Goal: Information Seeking & Learning: Learn about a topic

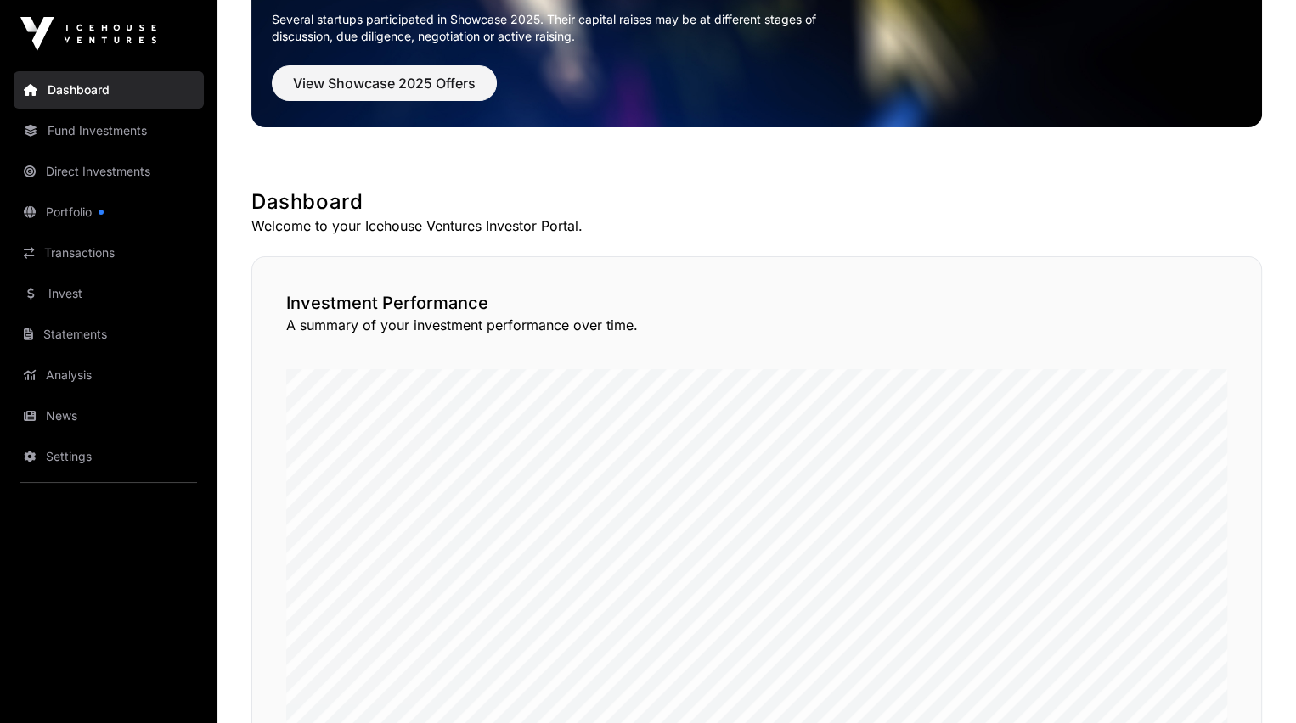
scroll to position [165, 0]
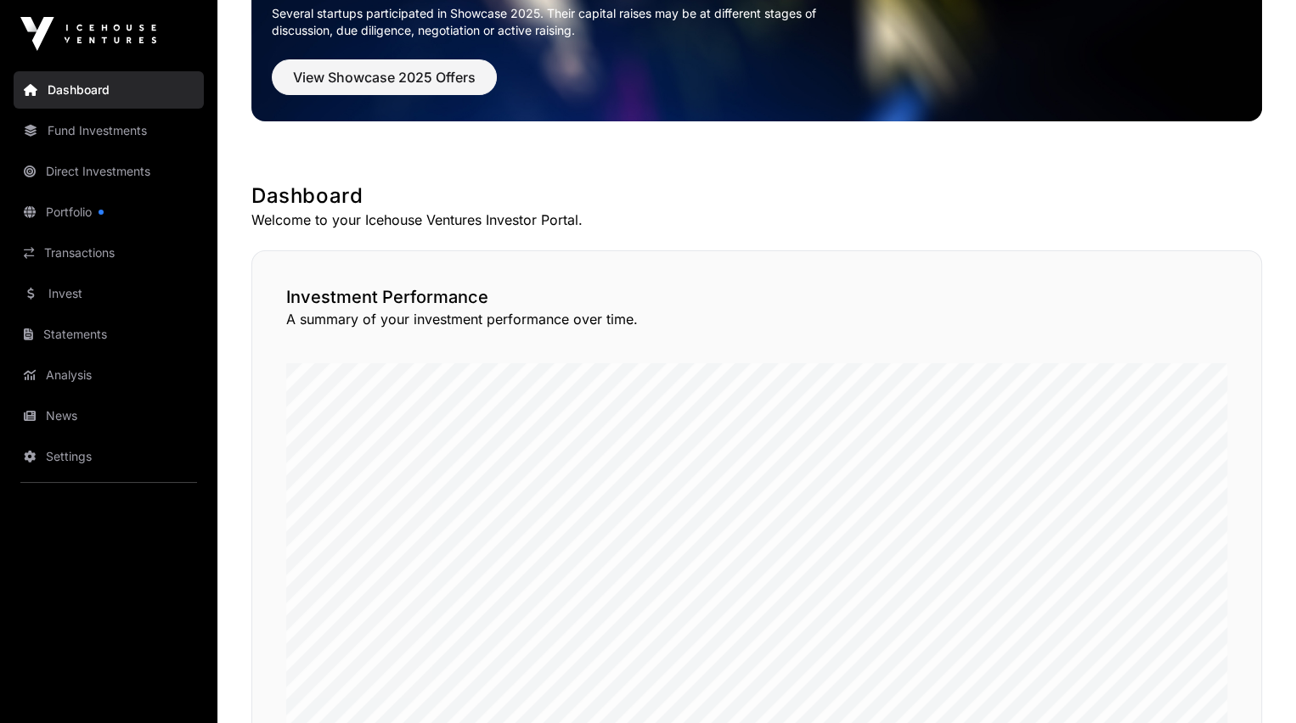
click at [74, 210] on link "Portfolio" at bounding box center [109, 212] width 190 height 37
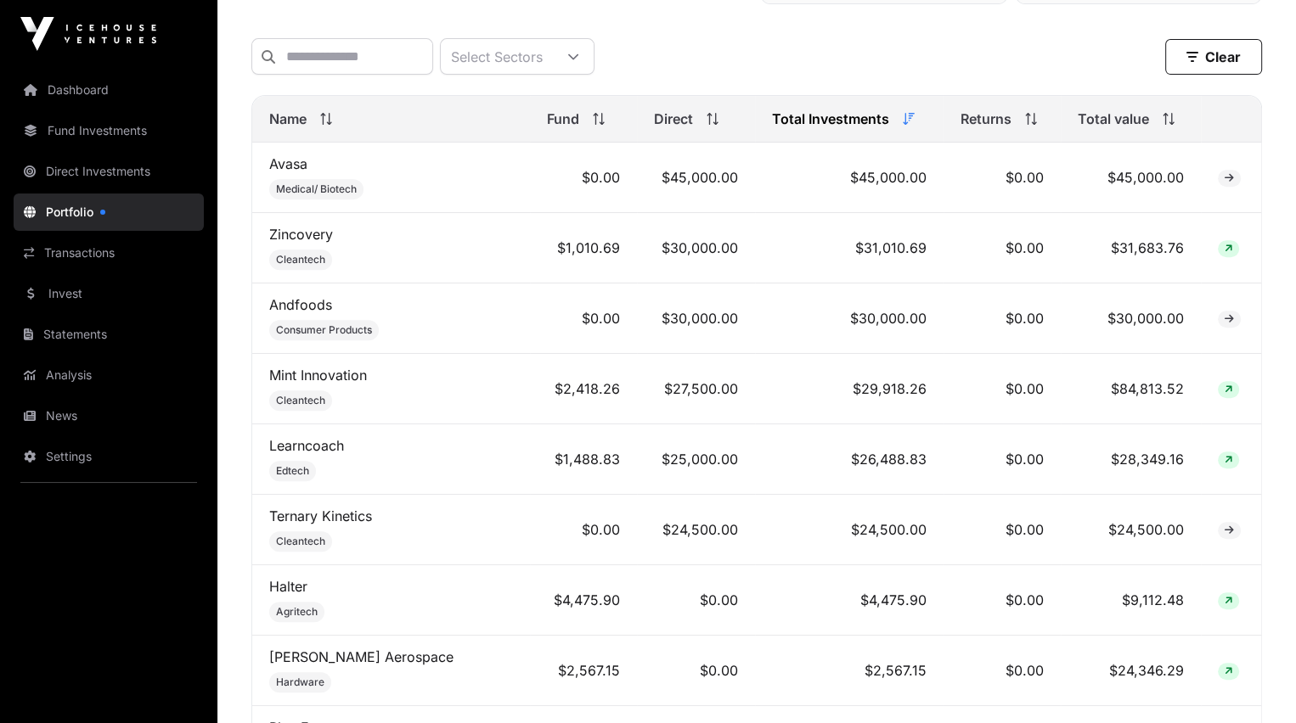
scroll to position [622, 0]
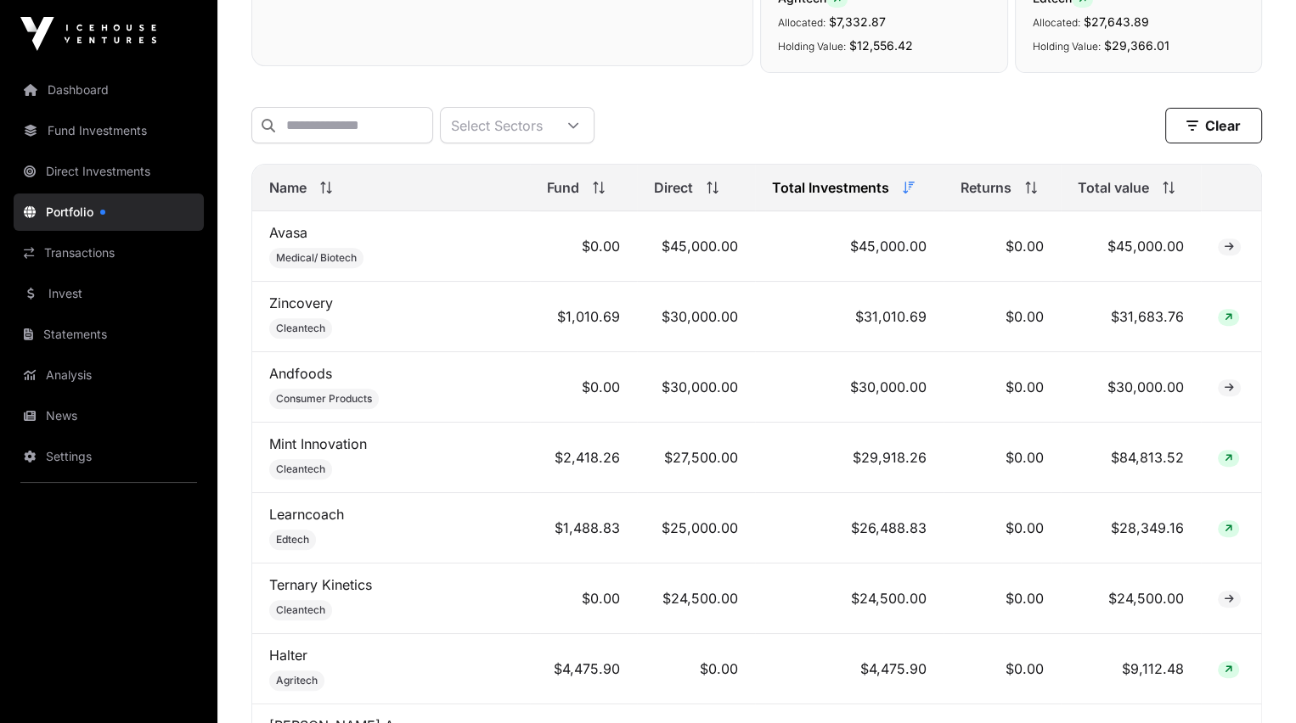
click at [279, 241] on link "Avasa" at bounding box center [288, 232] width 38 height 17
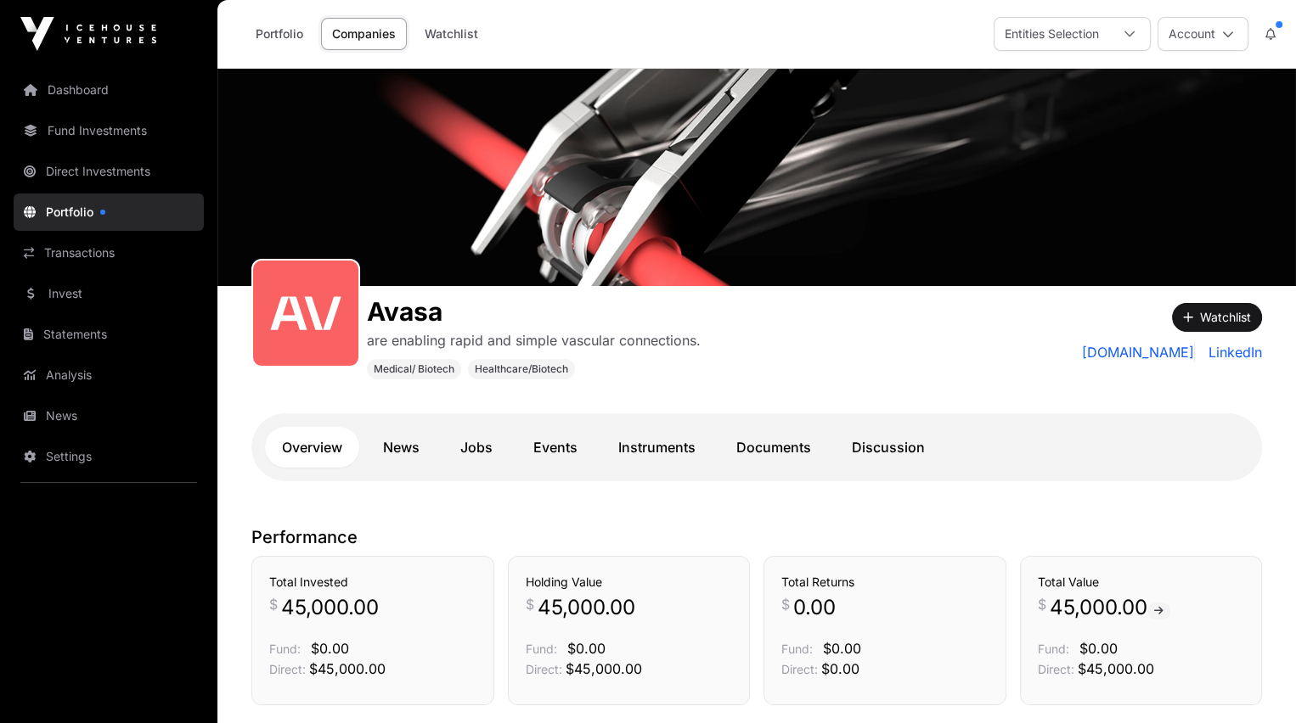
click at [774, 446] on link "Documents" at bounding box center [773, 447] width 109 height 41
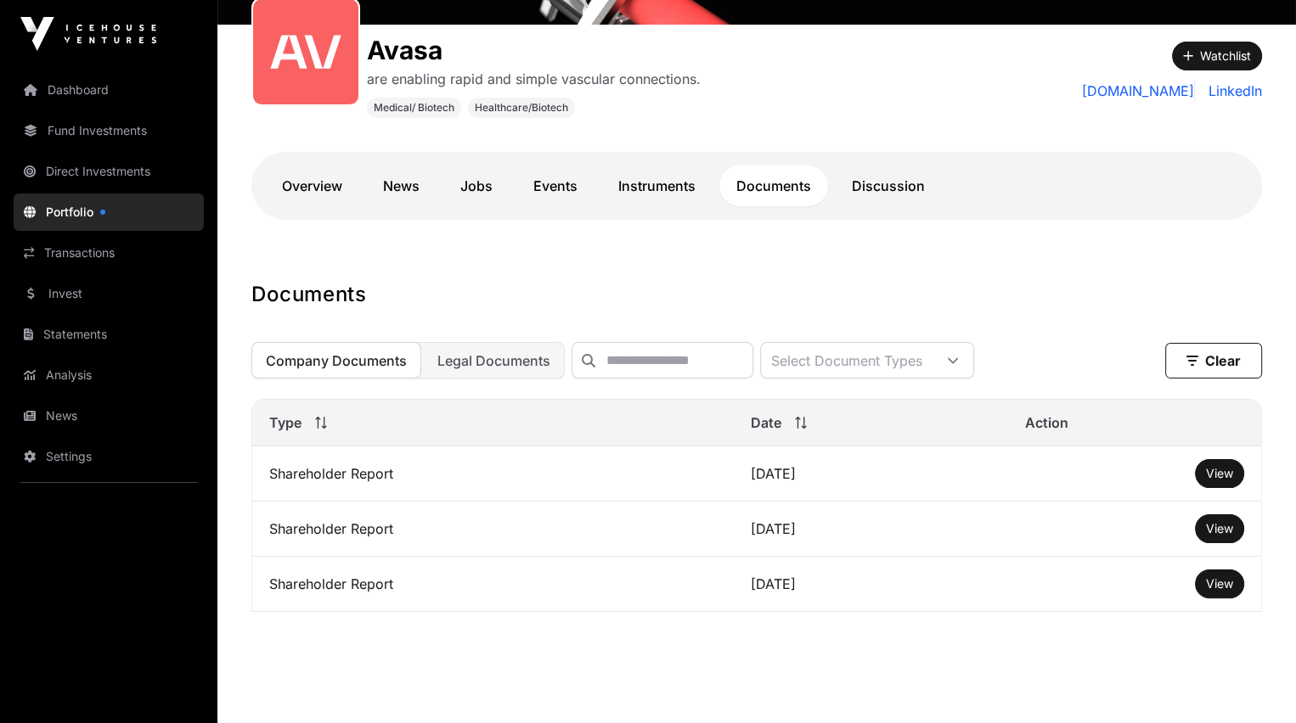
scroll to position [272, 0]
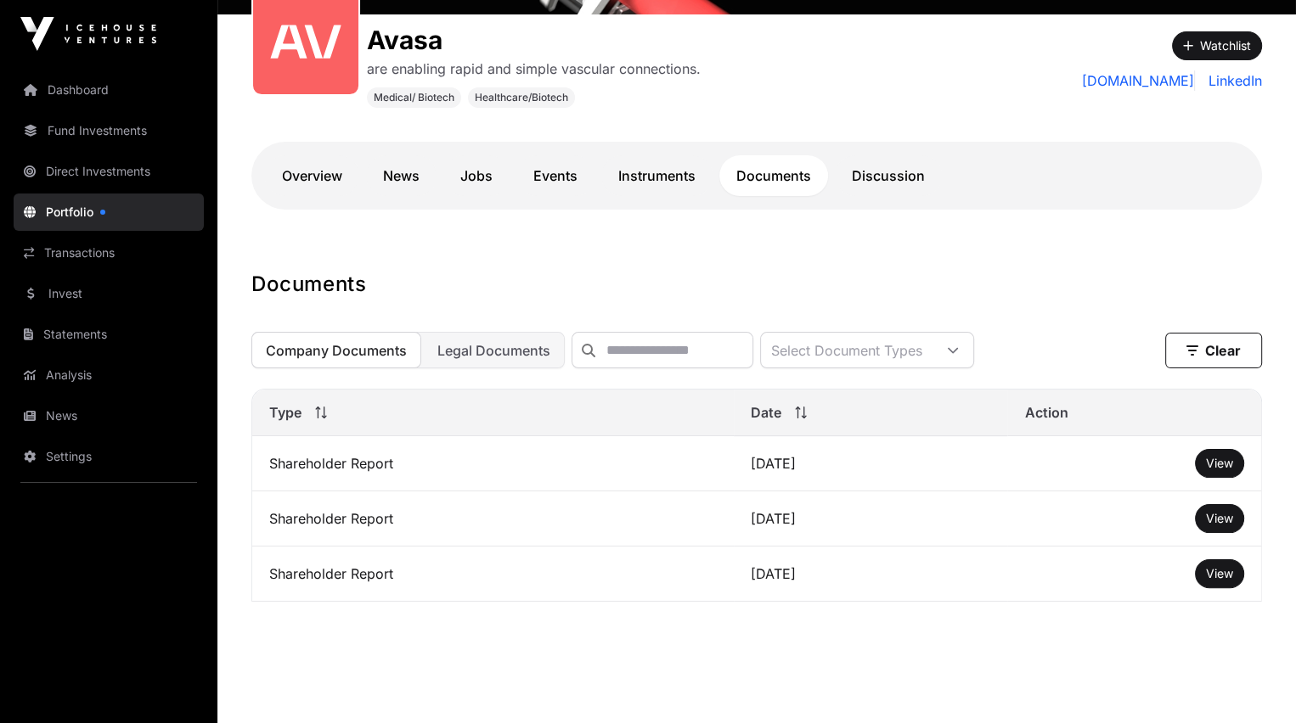
click at [1214, 470] on span "View" at bounding box center [1219, 463] width 27 height 14
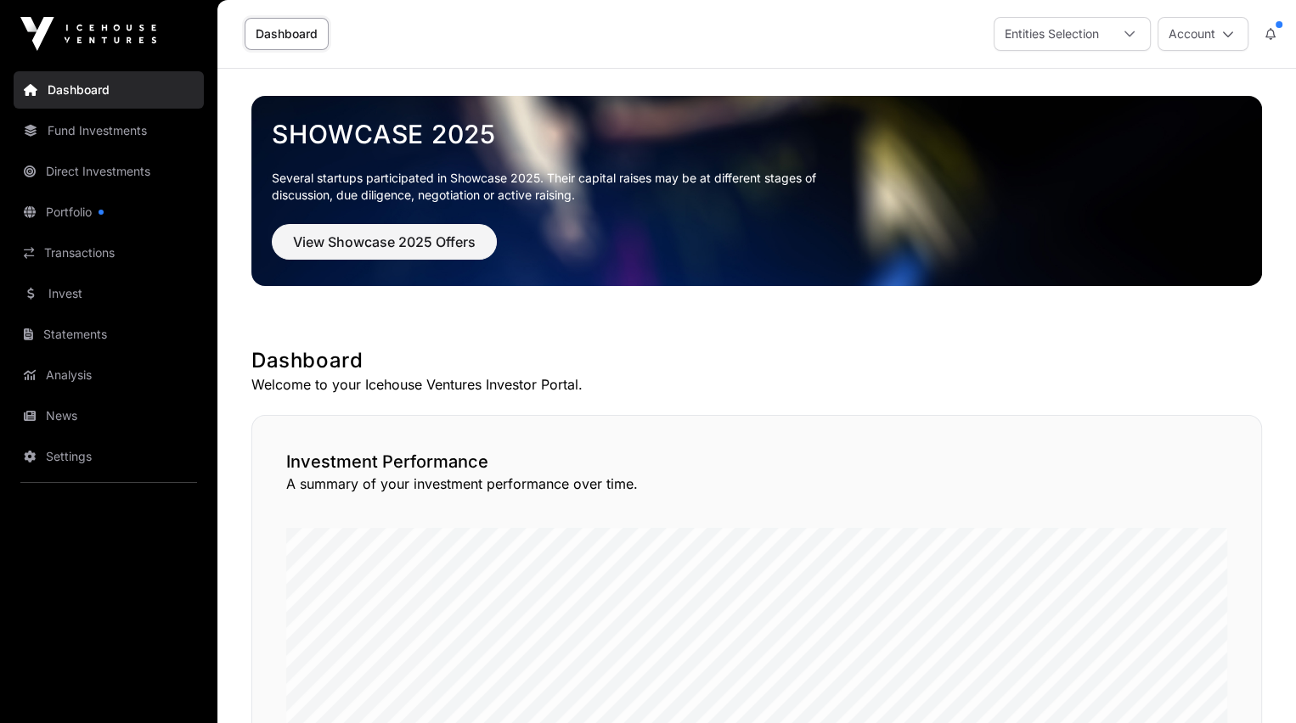
click at [64, 210] on link "Portfolio" at bounding box center [109, 212] width 190 height 37
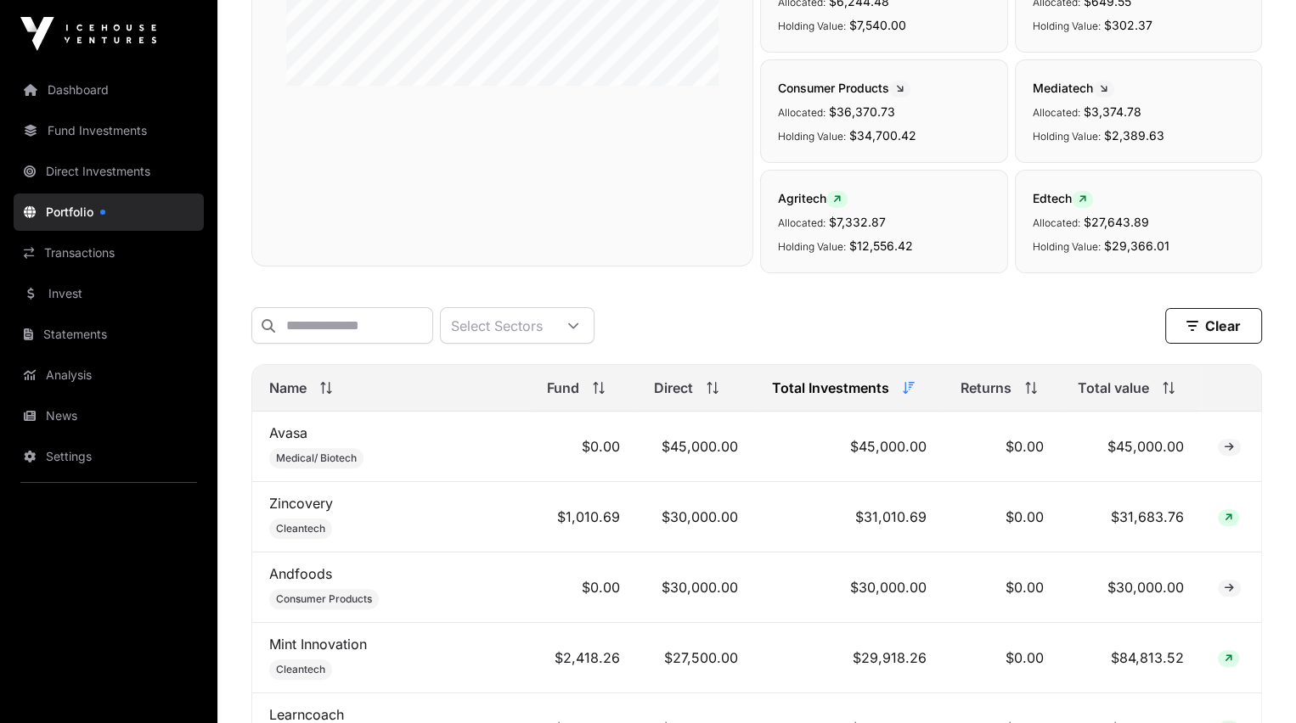
scroll to position [431, 0]
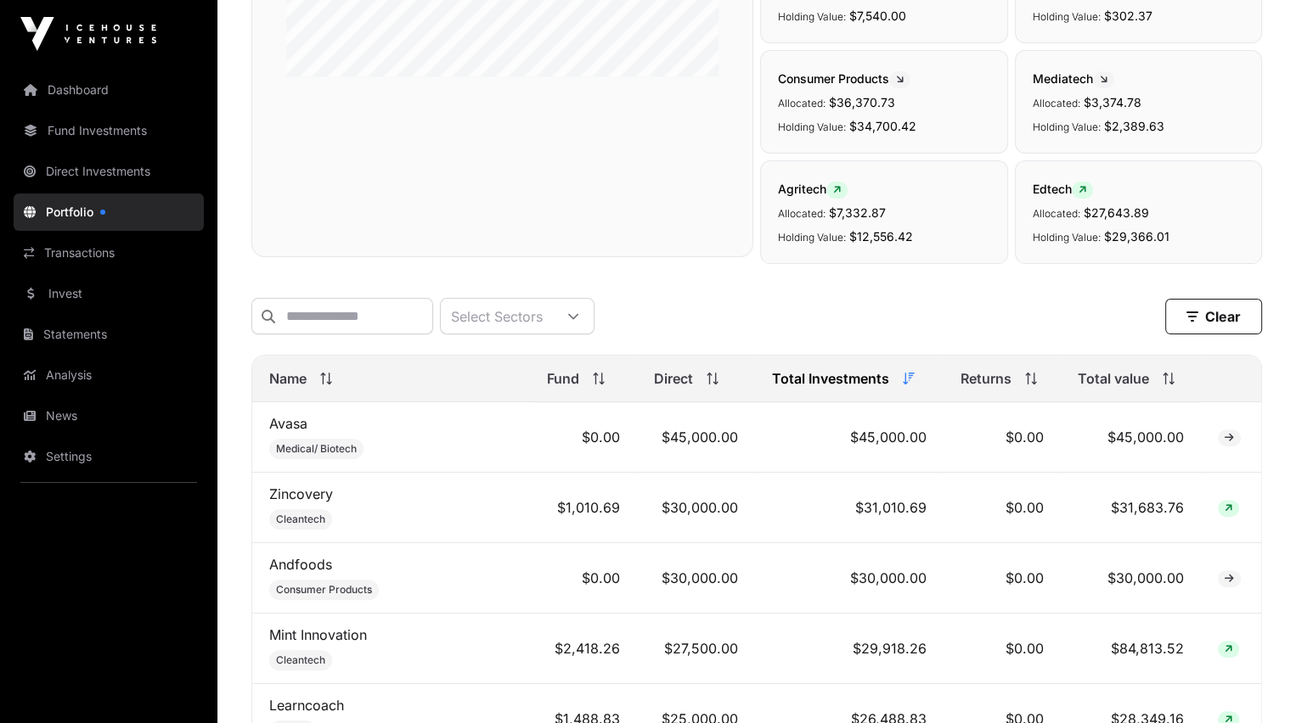
click at [293, 432] on link "Avasa" at bounding box center [288, 423] width 38 height 17
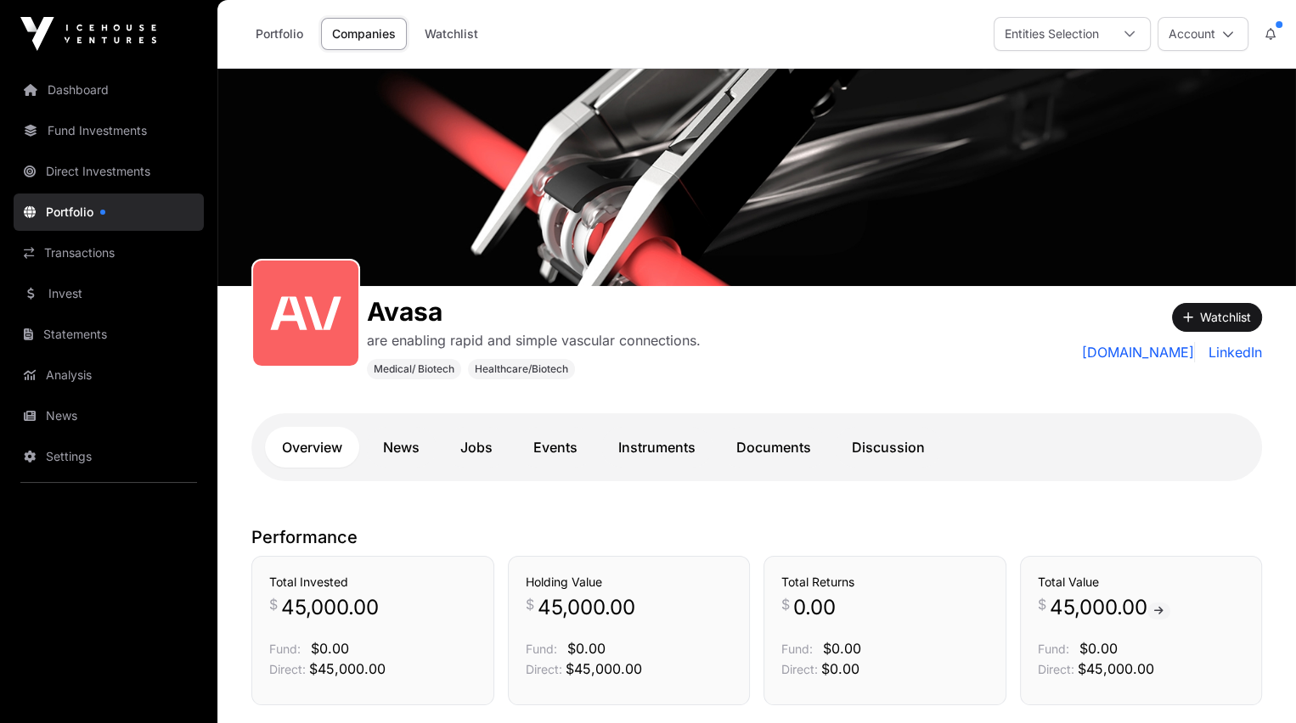
click at [778, 447] on link "Documents" at bounding box center [773, 447] width 109 height 41
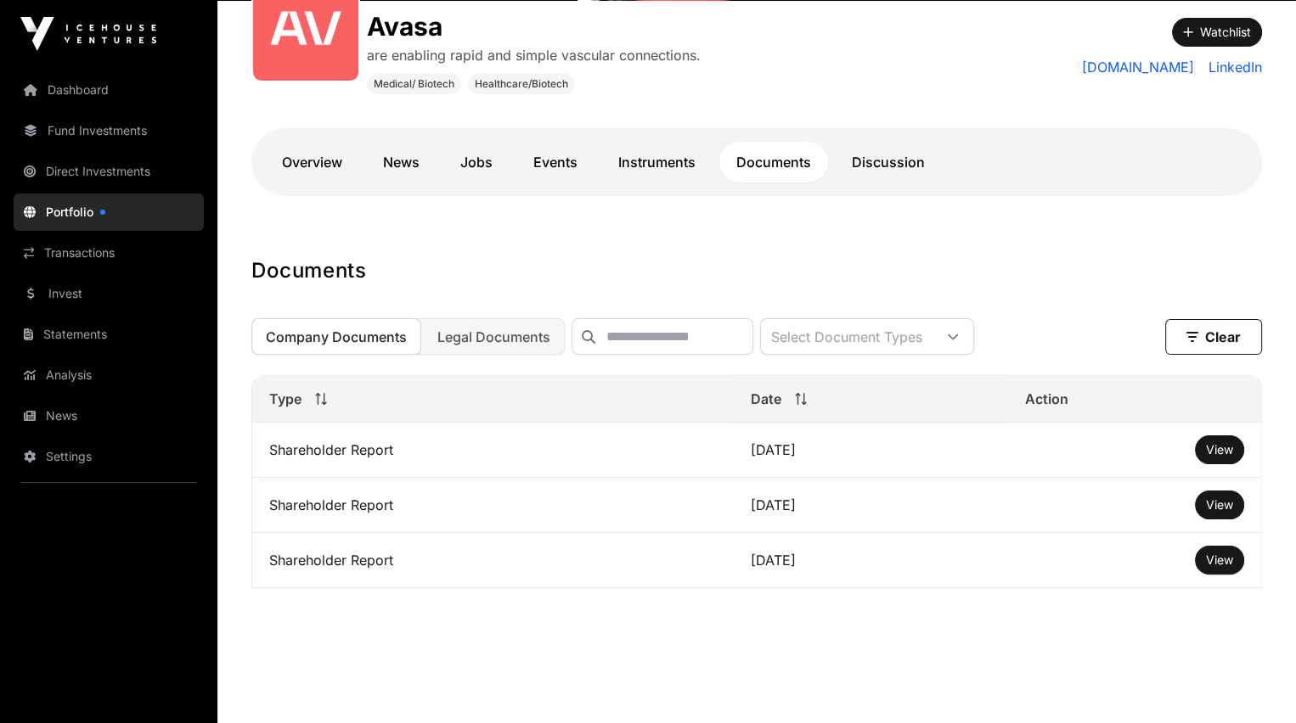
scroll to position [286, 0]
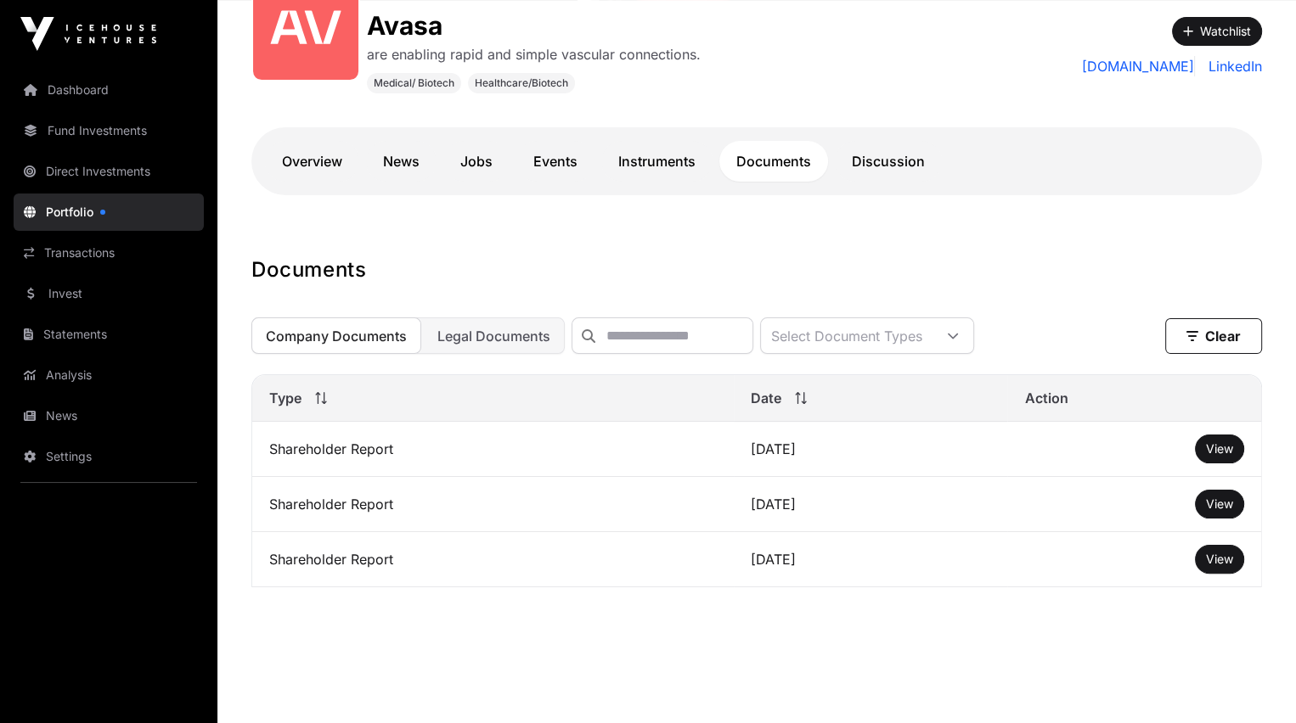
click at [1213, 566] on span "View" at bounding box center [1219, 559] width 27 height 14
click at [1207, 509] on span "View" at bounding box center [1219, 504] width 27 height 14
click at [491, 341] on span "Legal Documents" at bounding box center [493, 336] width 113 height 17
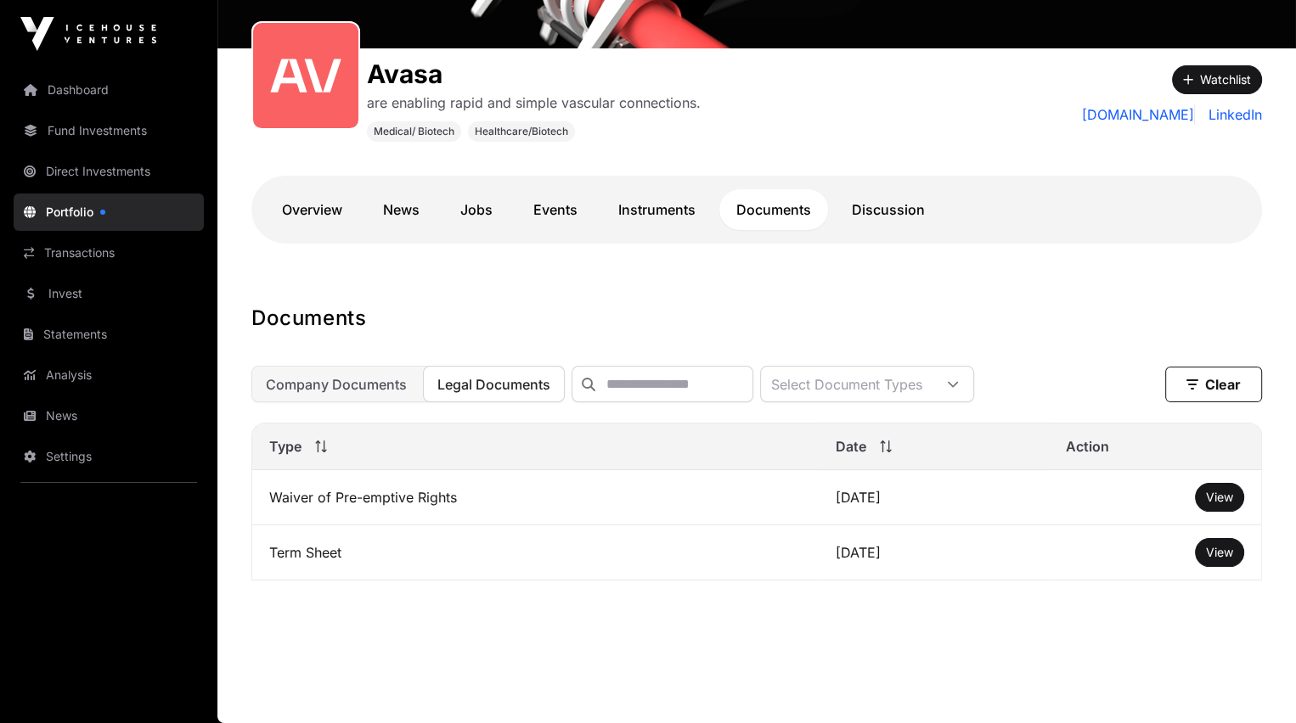
scroll to position [247, 0]
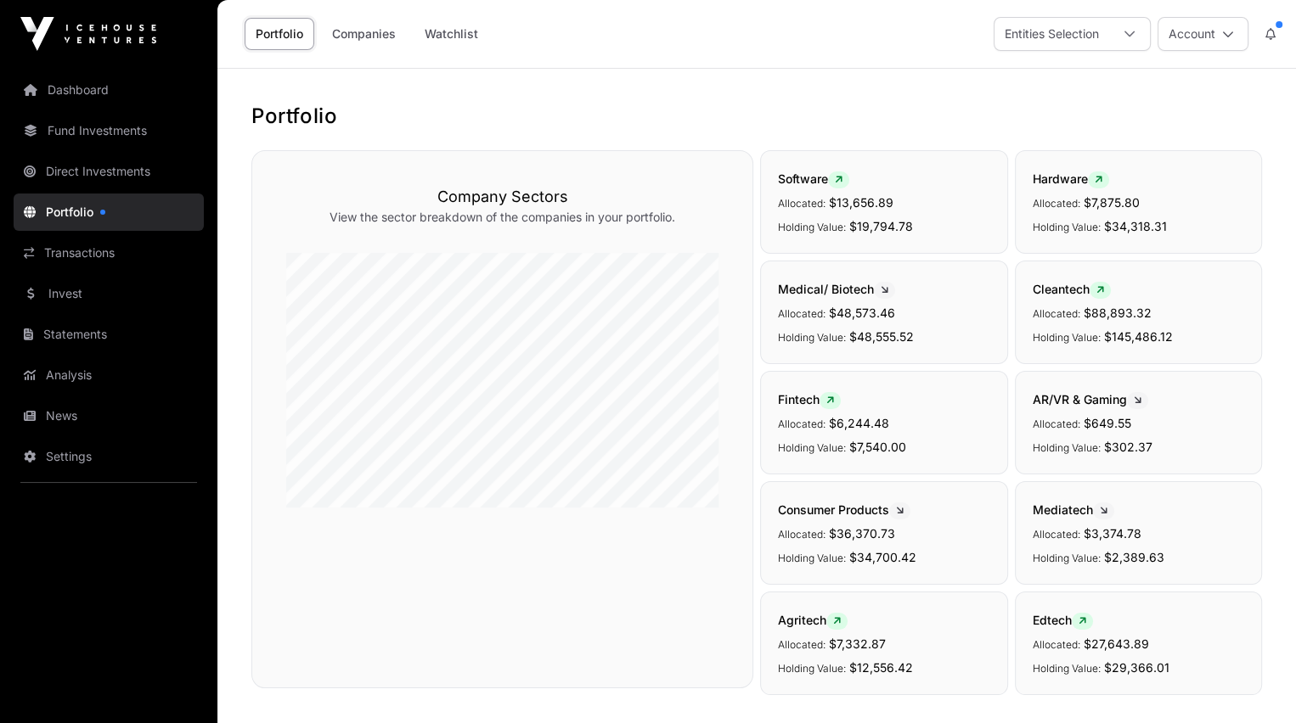
scroll to position [431, 0]
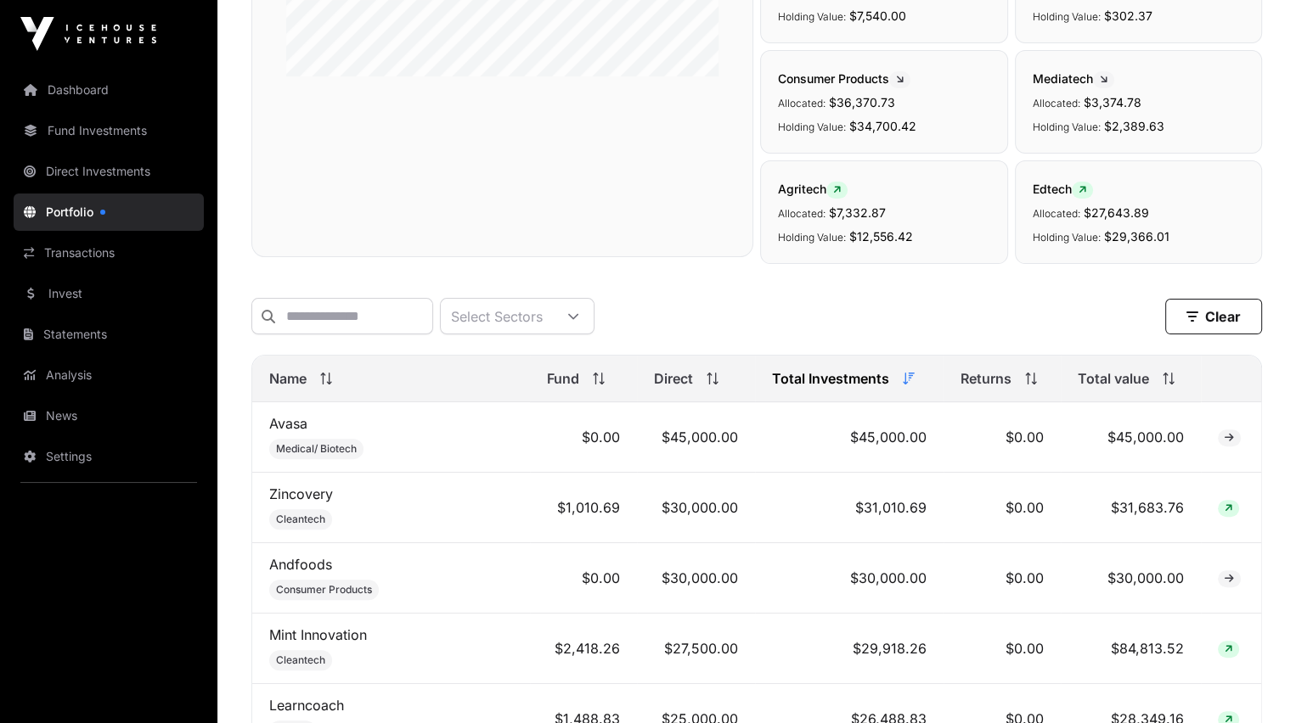
click at [65, 411] on link "News" at bounding box center [109, 415] width 190 height 37
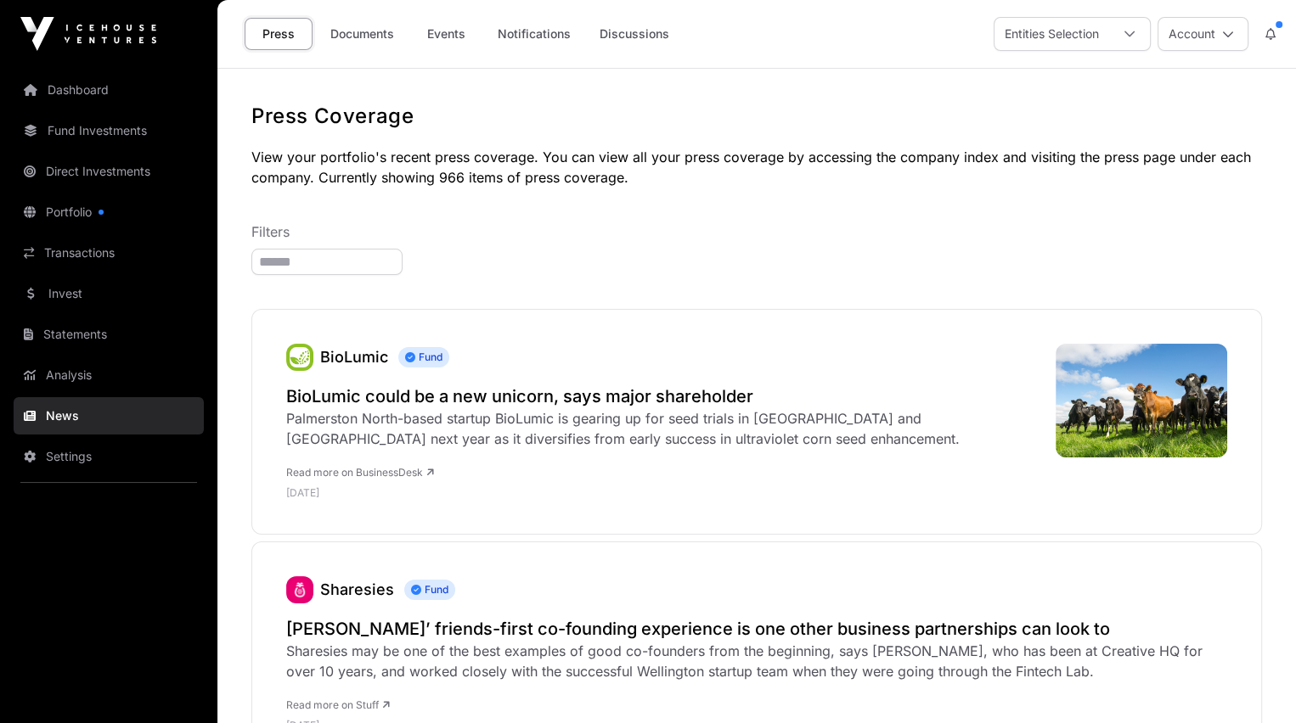
click at [318, 265] on input "search" at bounding box center [326, 262] width 151 height 26
type input "**"
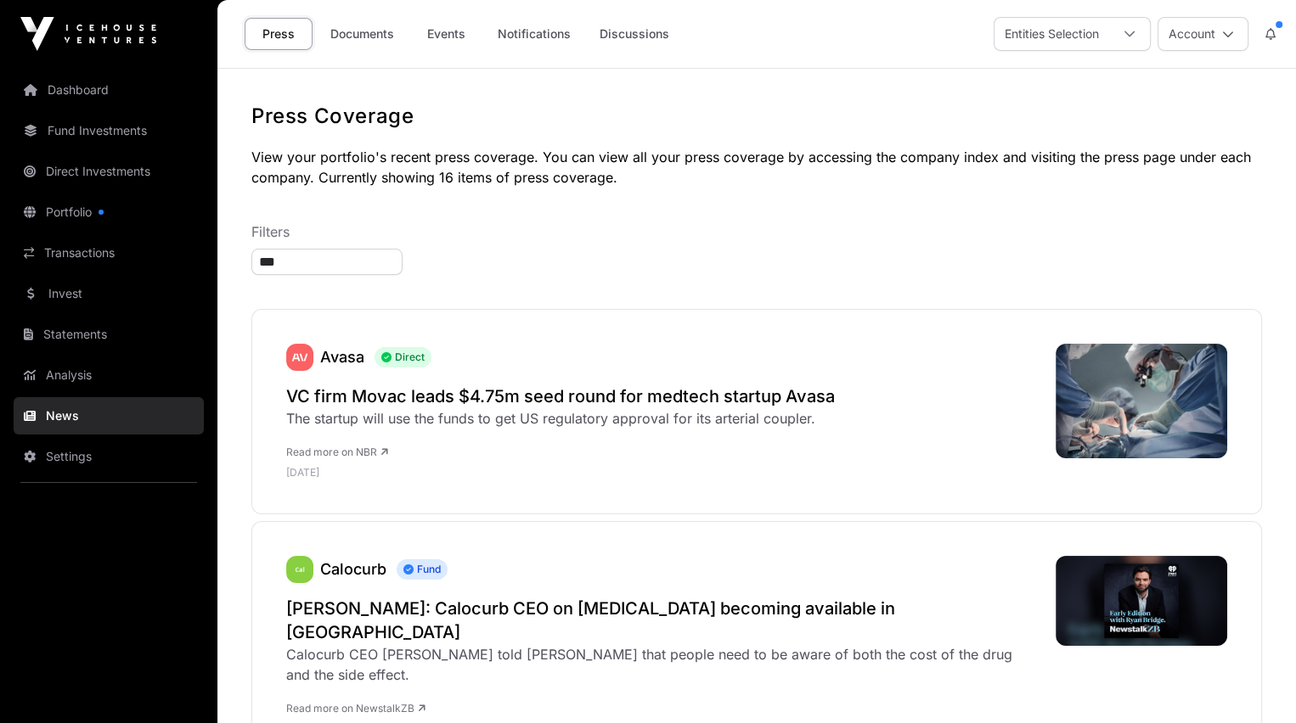
click at [346, 28] on link "Documents" at bounding box center [362, 34] width 86 height 32
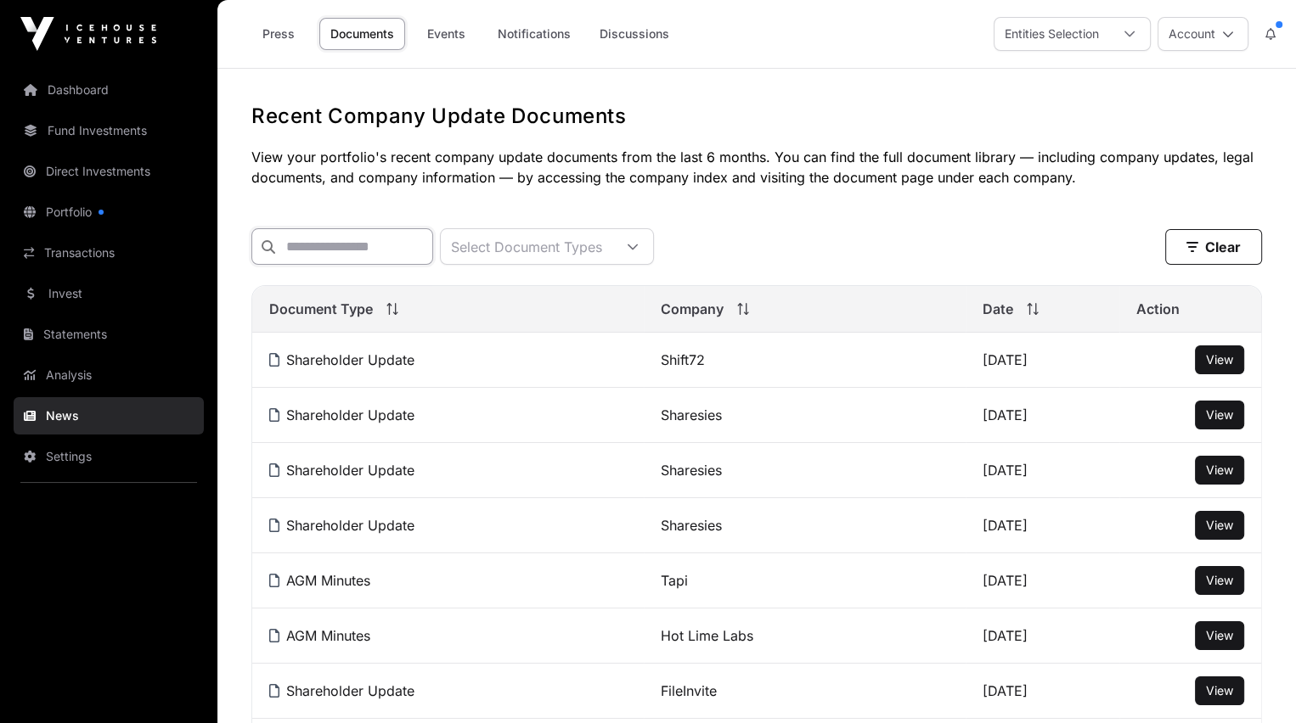
click at [346, 243] on input "text" at bounding box center [342, 246] width 182 height 37
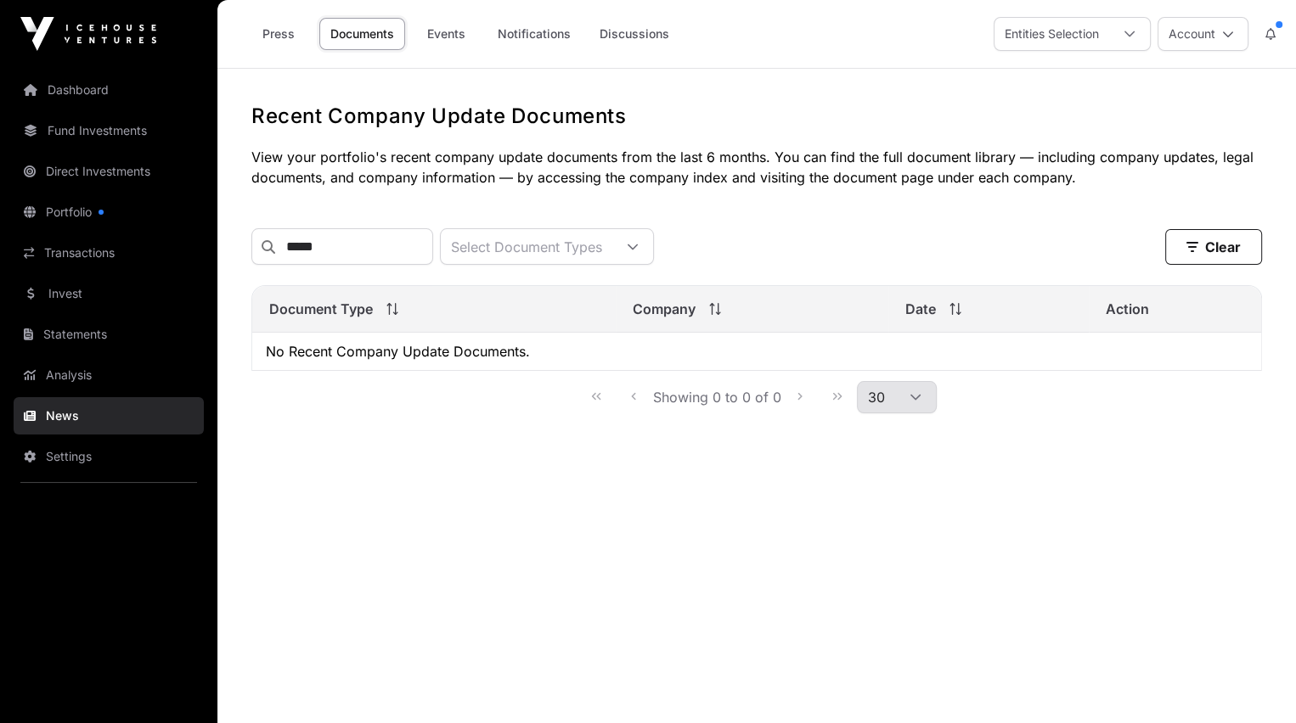
click at [639, 250] on icon at bounding box center [633, 247] width 12 height 12
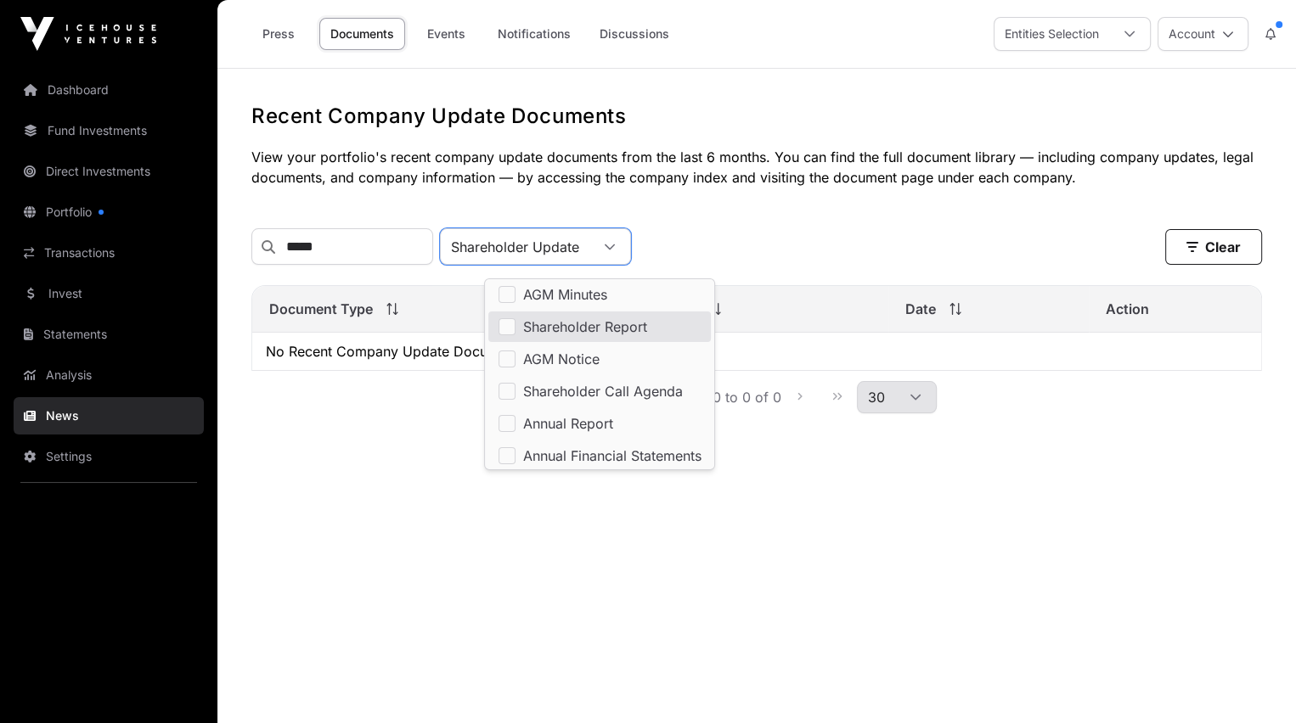
scroll to position [17, 0]
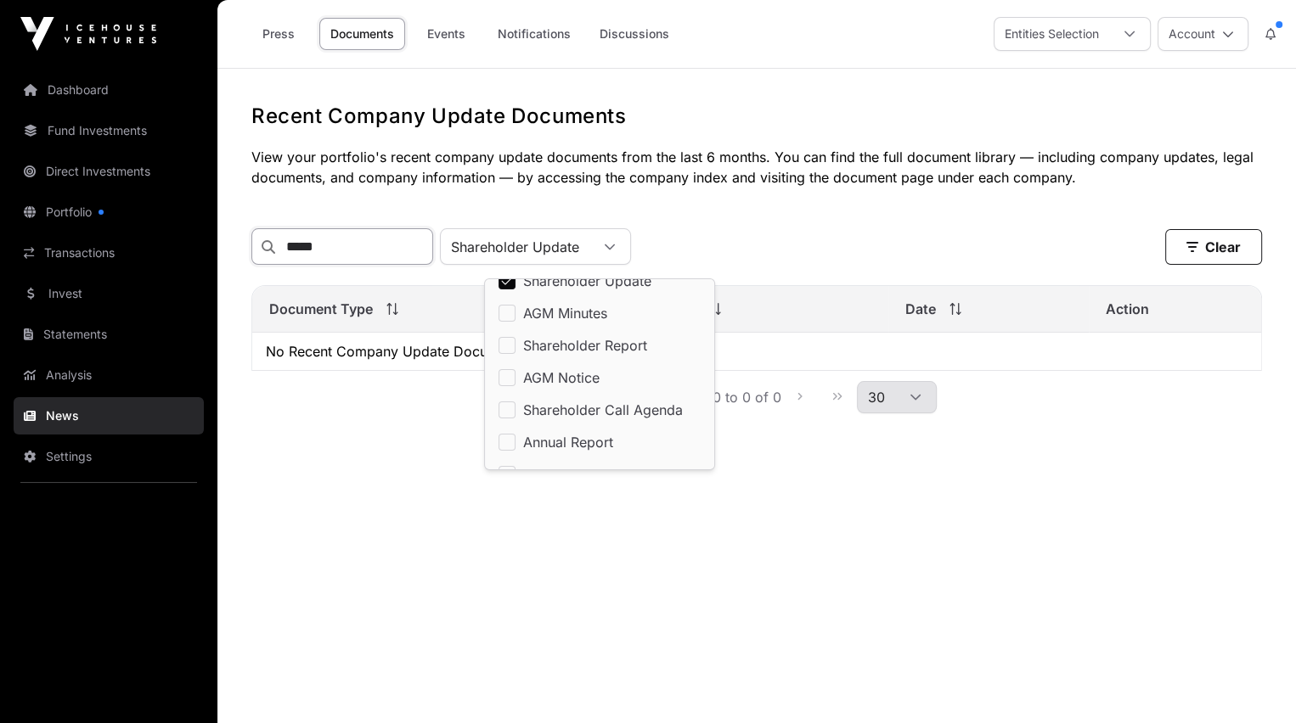
click at [328, 241] on input "*****" at bounding box center [342, 246] width 182 height 37
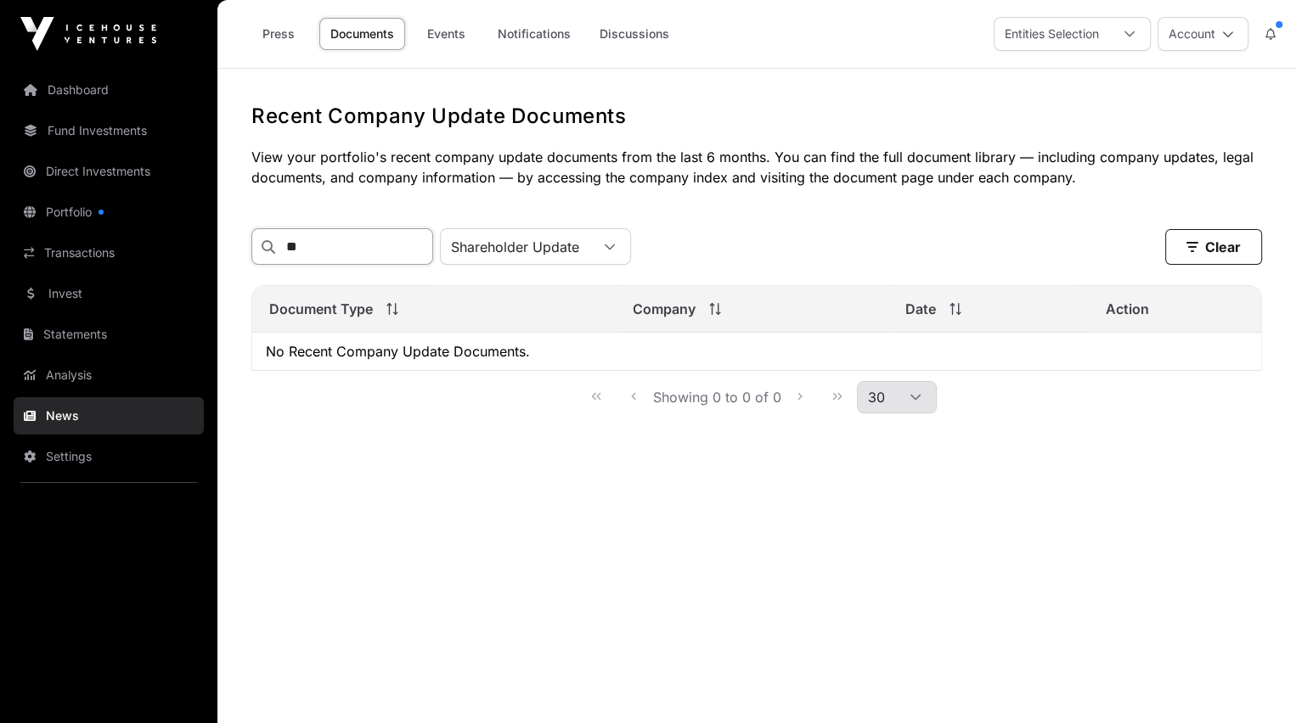
type input "*"
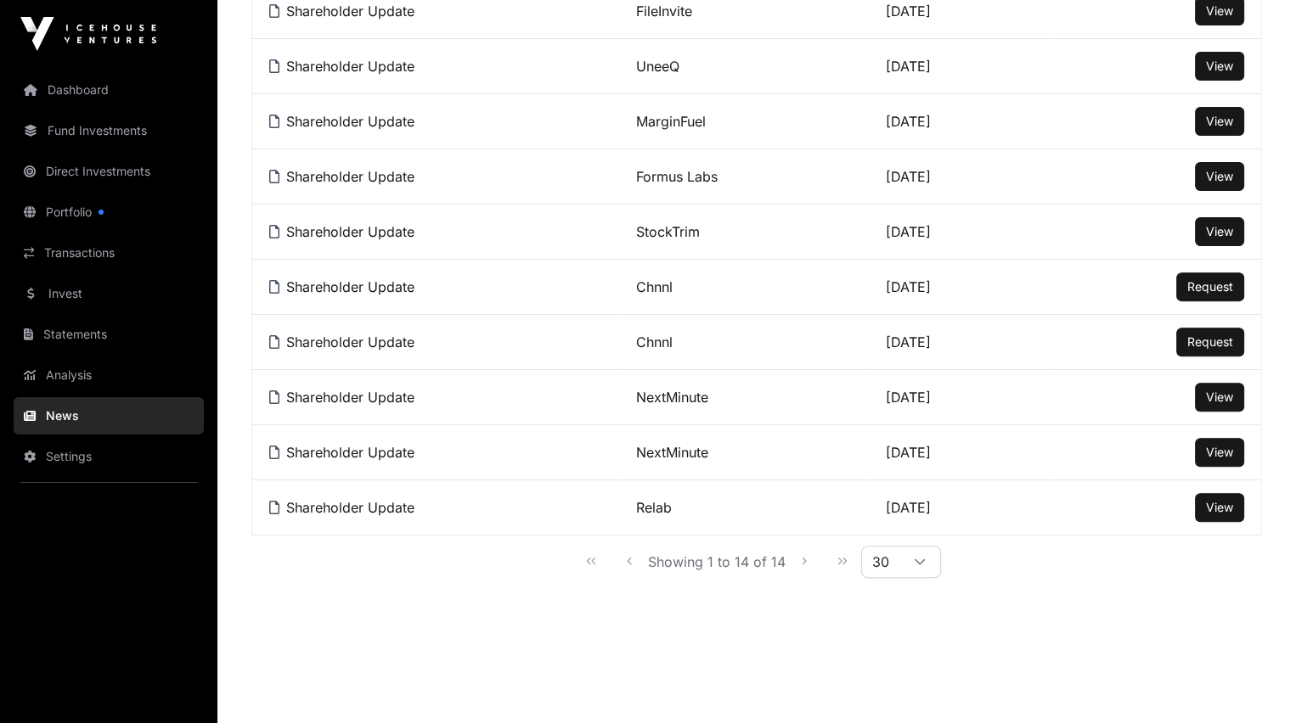
scroll to position [573, 0]
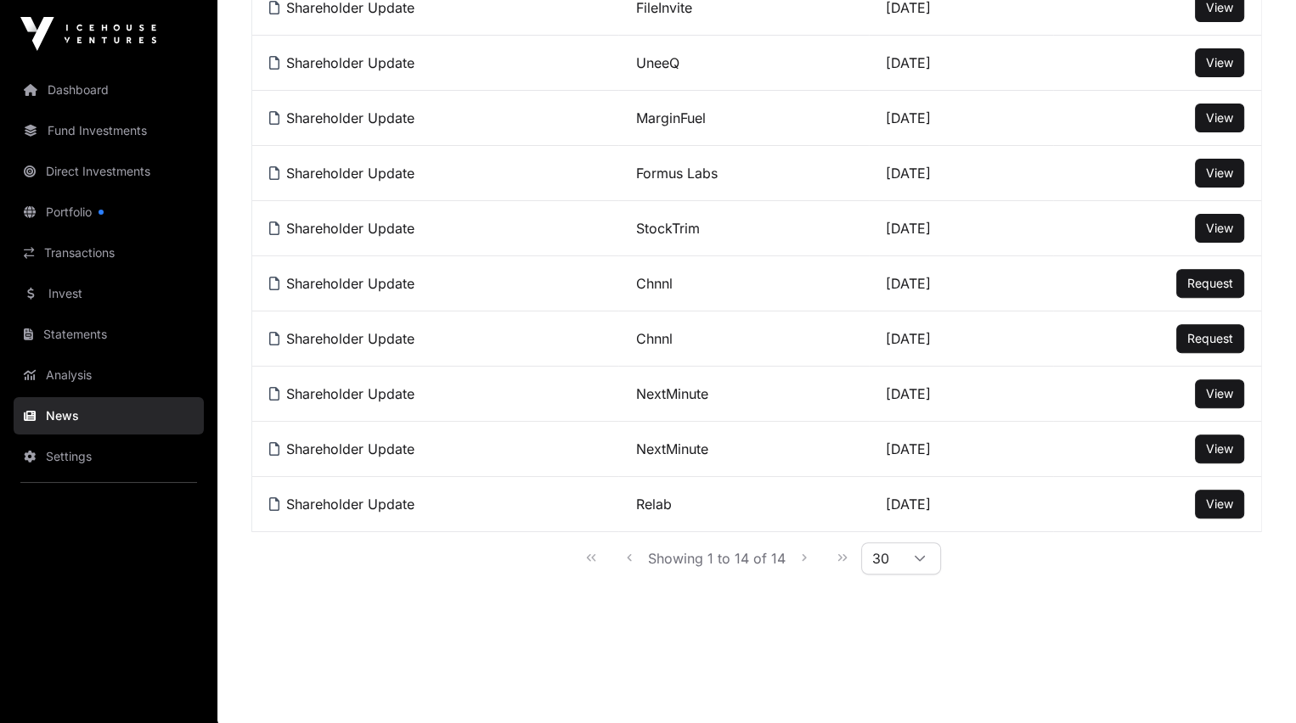
click at [838, 563] on div "Showing 1 to 14 of 14 30" at bounding box center [756, 558] width 369 height 38
click at [840, 563] on div "Showing 1 to 14 of 14 30" at bounding box center [756, 558] width 369 height 38
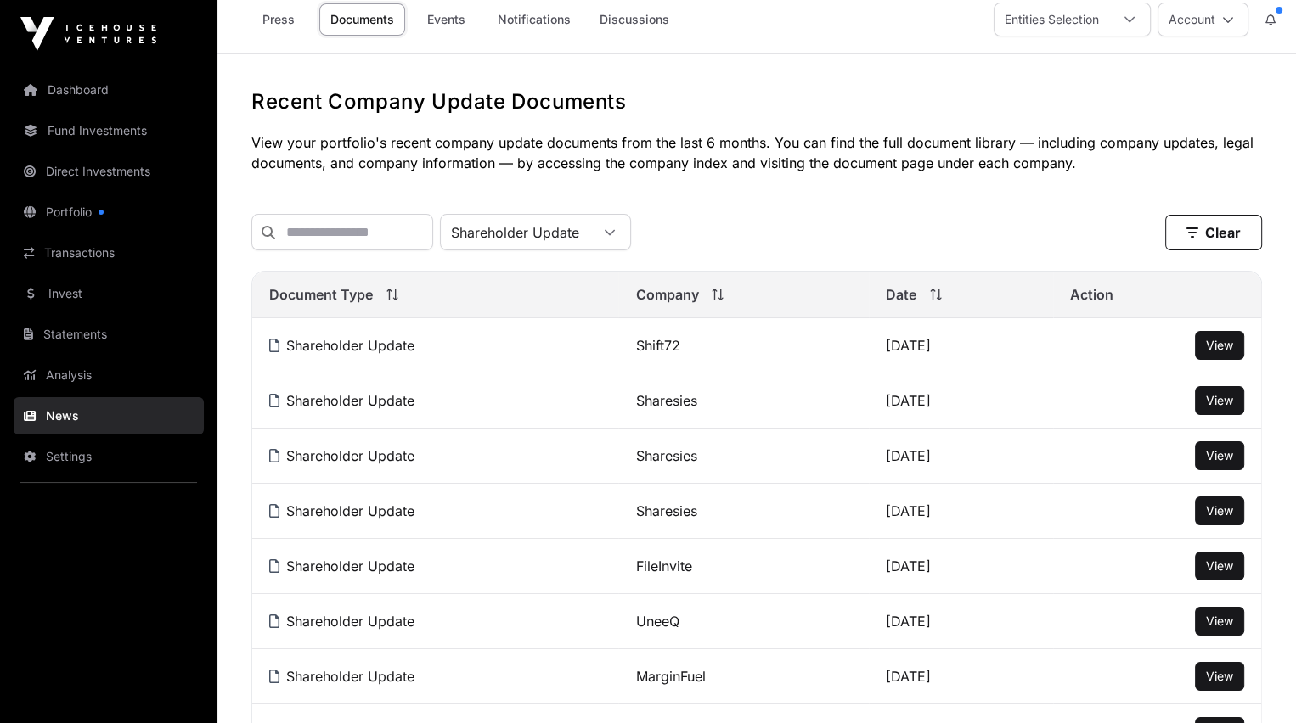
scroll to position [0, 0]
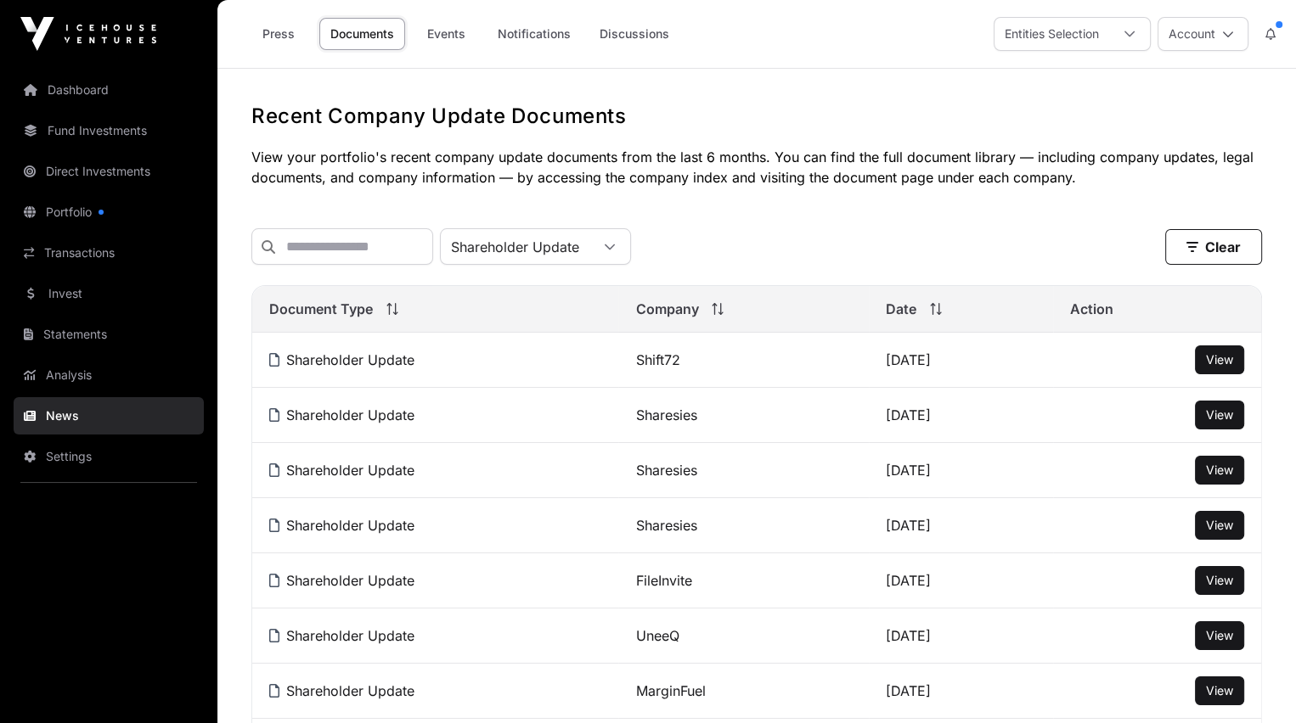
click at [615, 250] on icon at bounding box center [610, 247] width 10 height 6
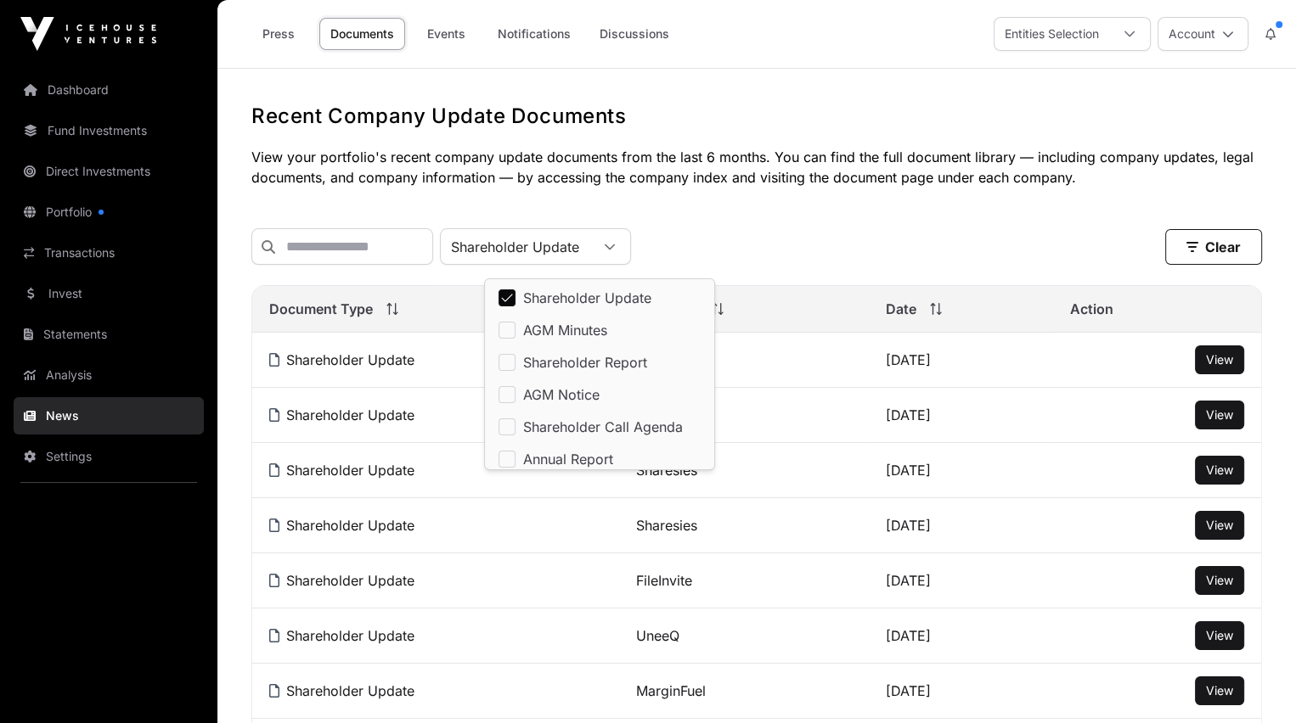
click at [630, 245] on div at bounding box center [609, 246] width 41 height 35
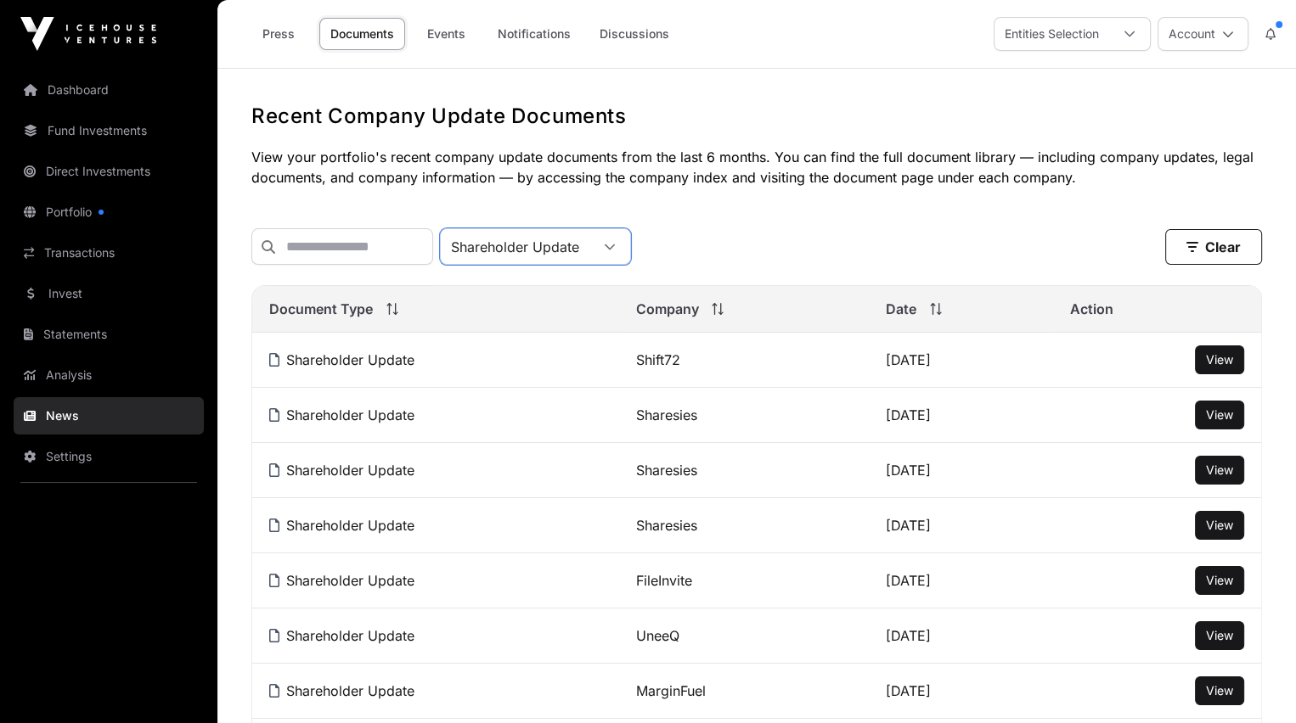
click at [615, 250] on icon at bounding box center [610, 247] width 10 height 6
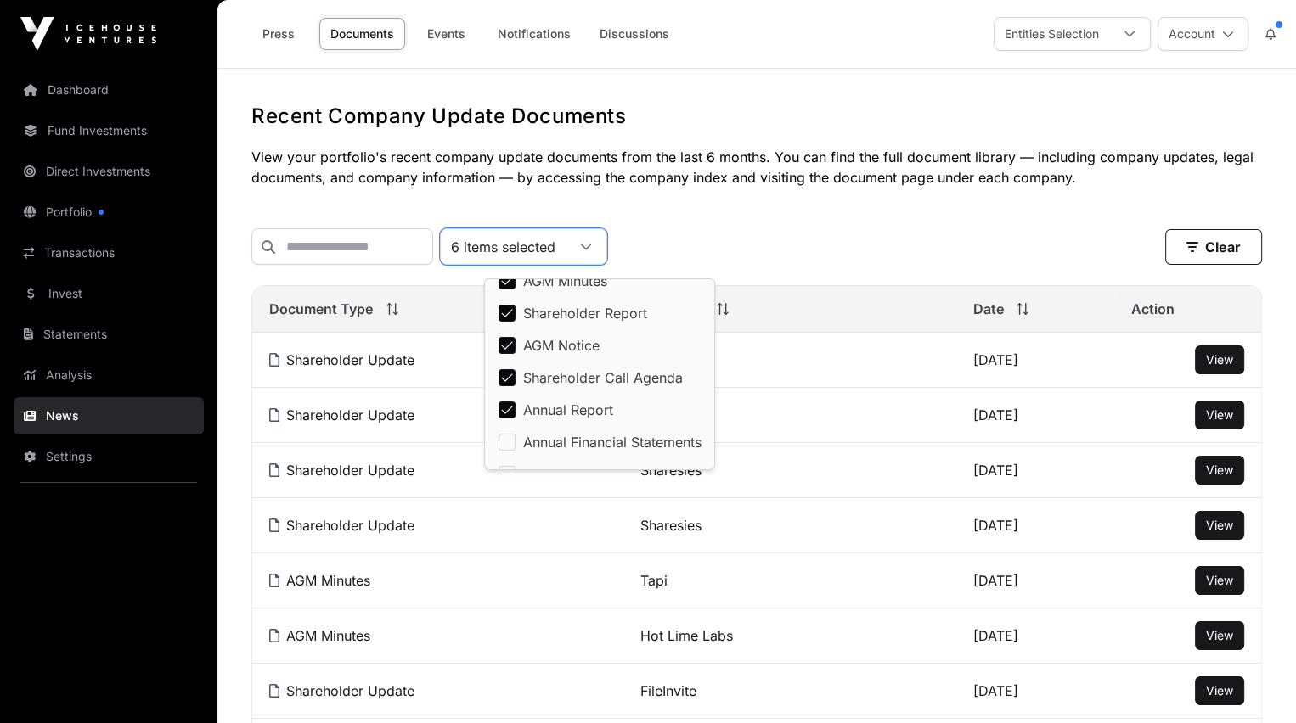
scroll to position [72, 0]
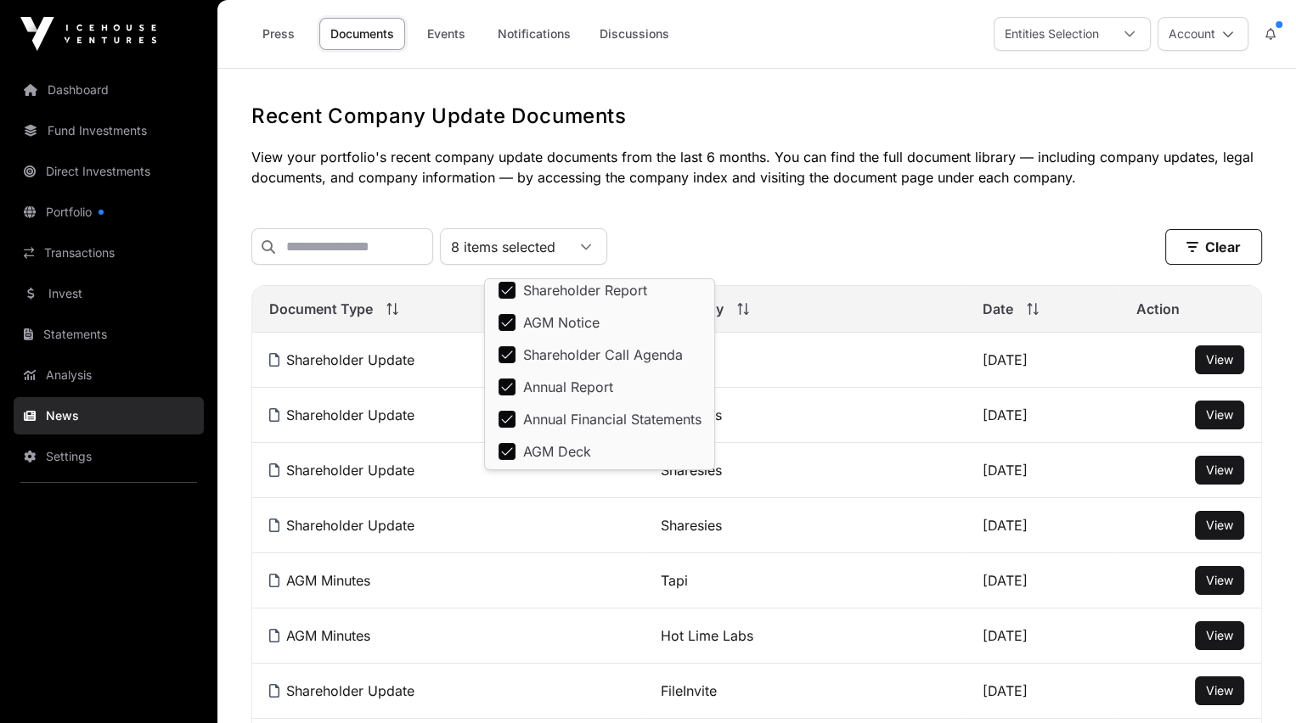
click at [842, 367] on td "Shift72" at bounding box center [805, 360] width 322 height 55
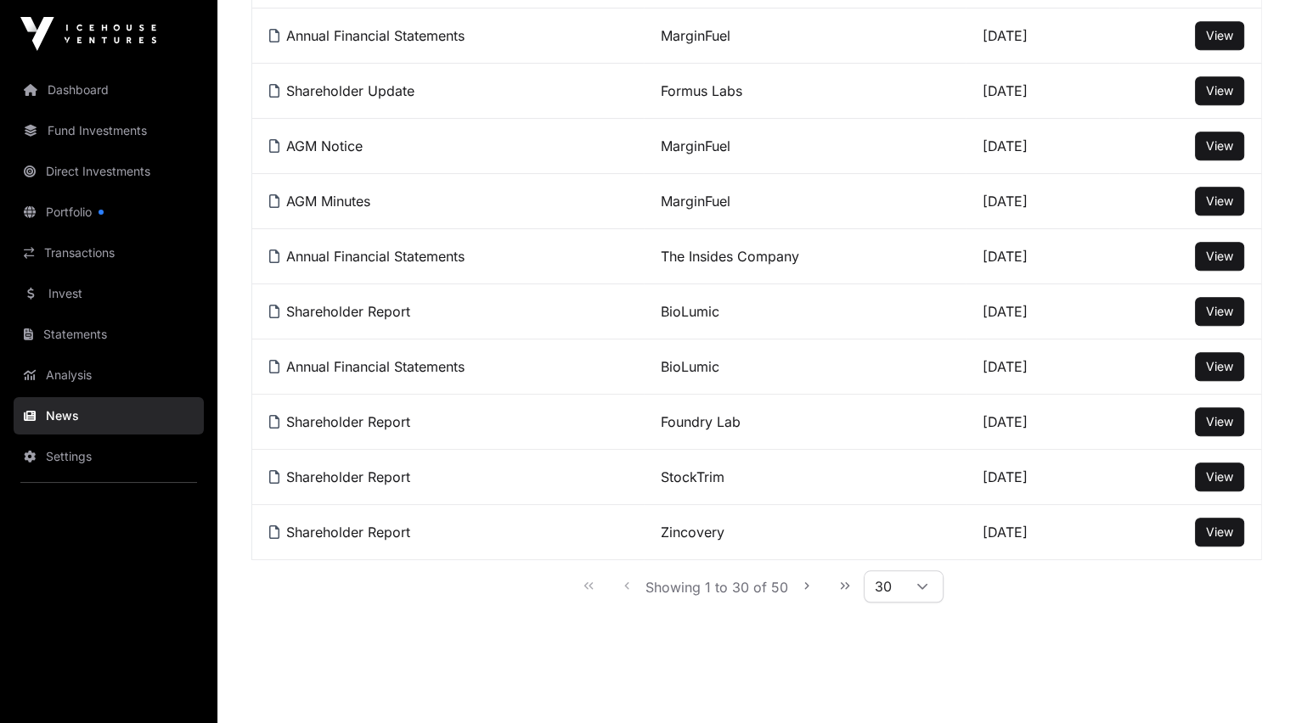
scroll to position [1455, 0]
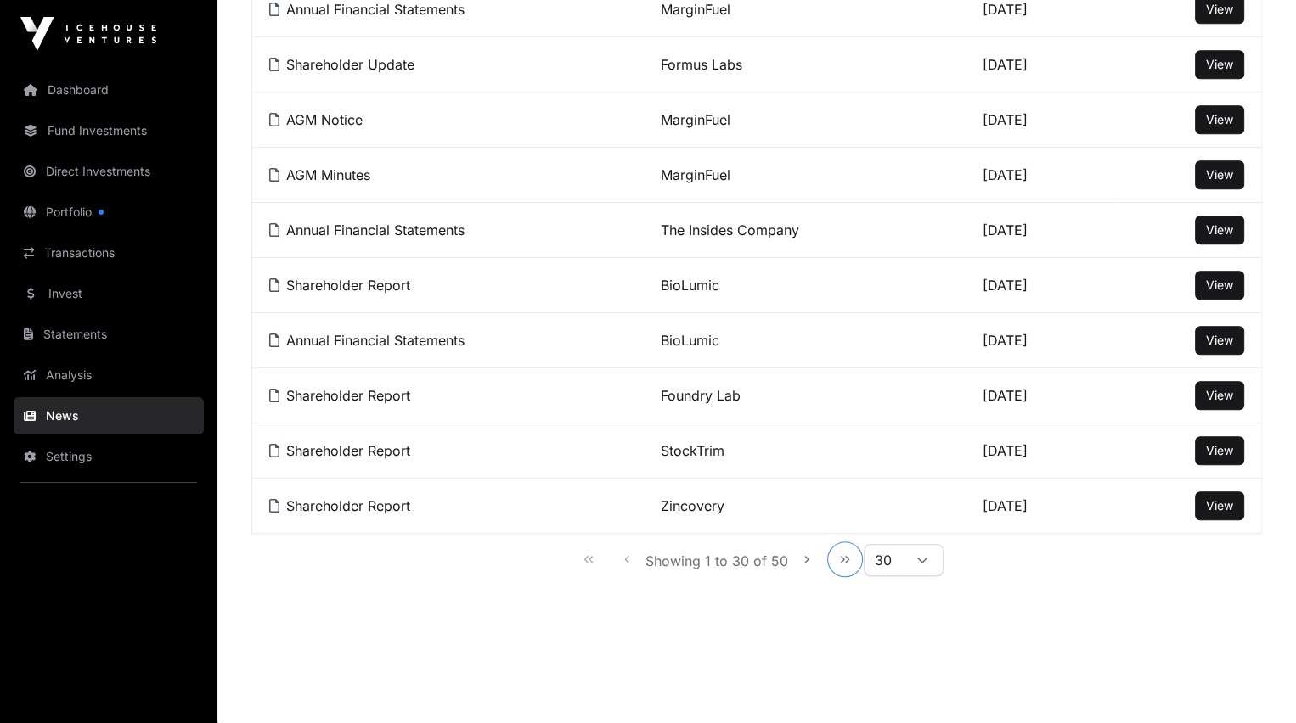
click at [839, 554] on icon "Last Page" at bounding box center [845, 560] width 12 height 12
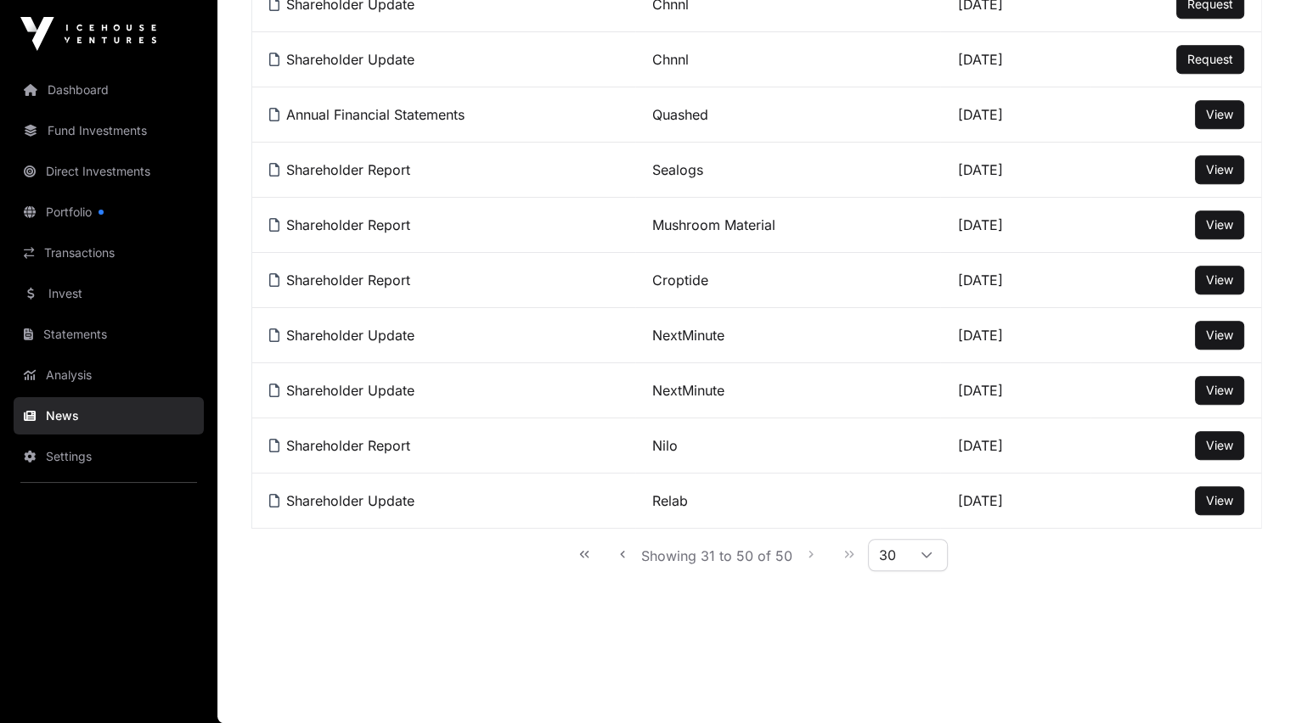
click at [926, 551] on icon at bounding box center [926, 555] width 12 height 12
click at [67, 334] on link "Statements" at bounding box center [109, 334] width 190 height 37
